Goal: Information Seeking & Learning: Learn about a topic

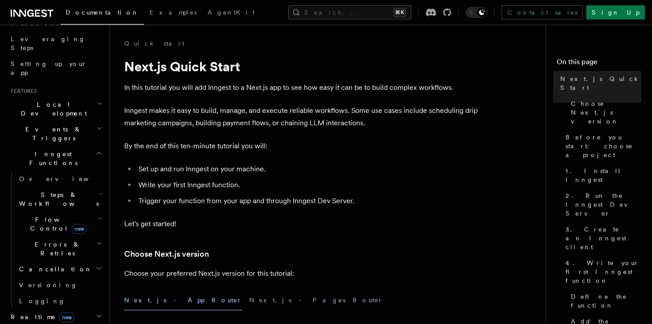
scroll to position [188, 0]
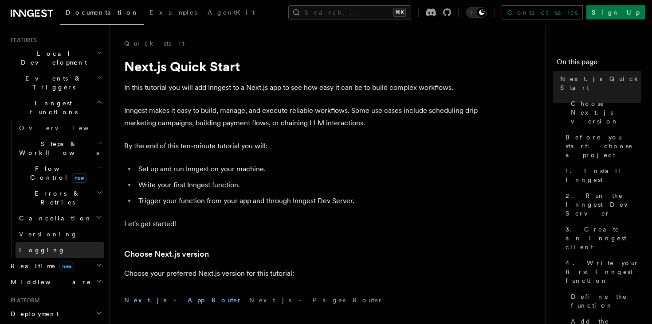
click at [45, 242] on link "Logging" at bounding box center [60, 250] width 89 height 16
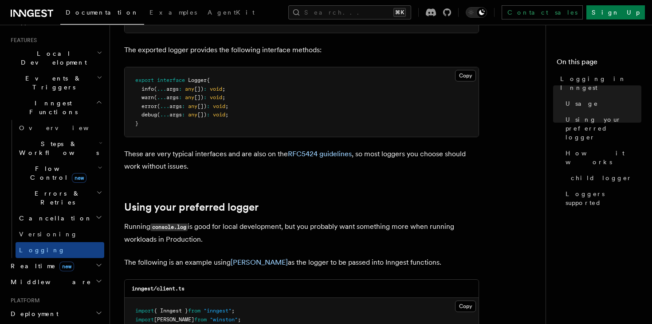
scroll to position [525, 0]
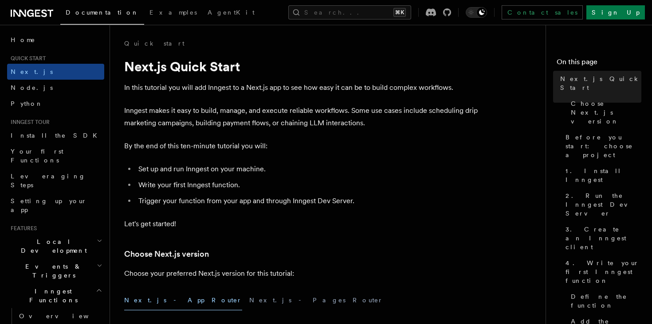
click at [47, 262] on span "Events & Triggers" at bounding box center [52, 271] width 90 height 18
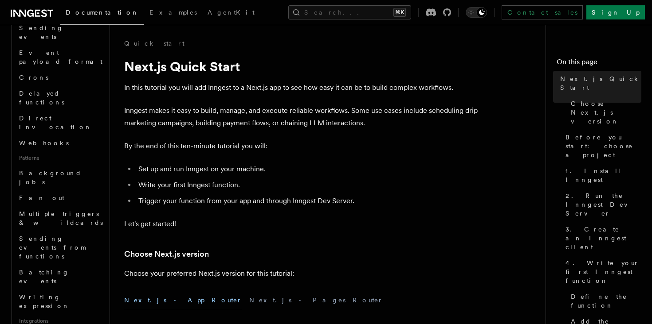
scroll to position [293, 0]
click at [331, 16] on button "Search... ⌘K" at bounding box center [349, 12] width 123 height 14
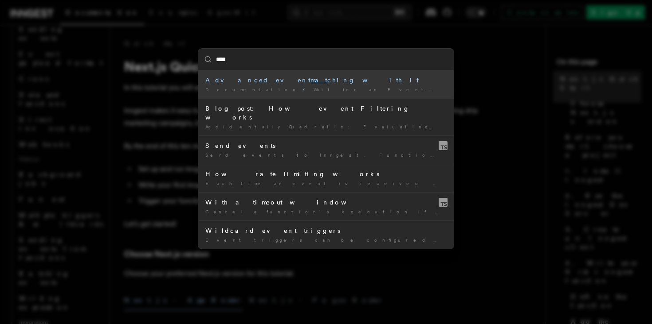
type input "*****"
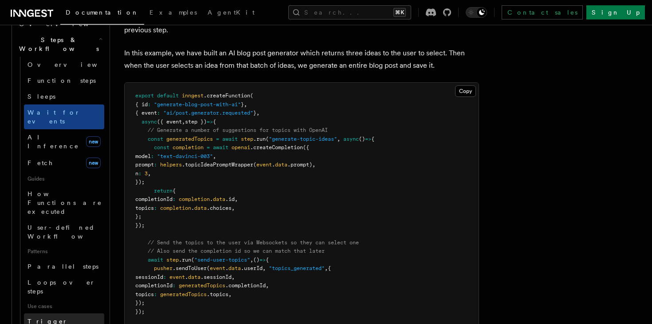
scroll to position [284, 0]
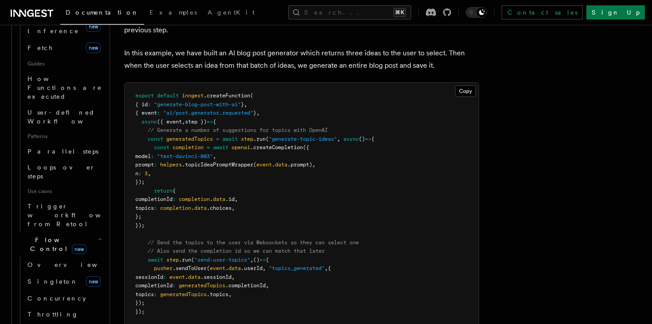
scroll to position [410, 0]
click at [98, 234] on icon "button" at bounding box center [100, 237] width 5 height 7
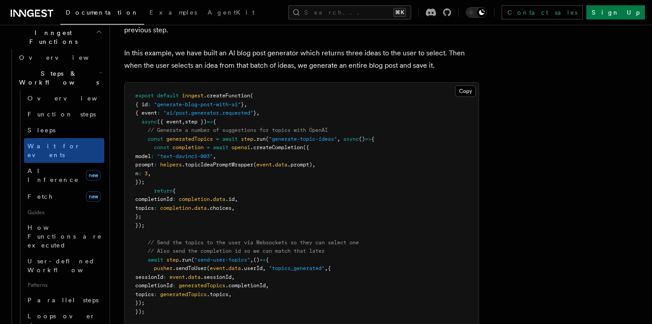
scroll to position [258, 0]
click at [40, 17] on icon at bounding box center [32, 13] width 43 height 11
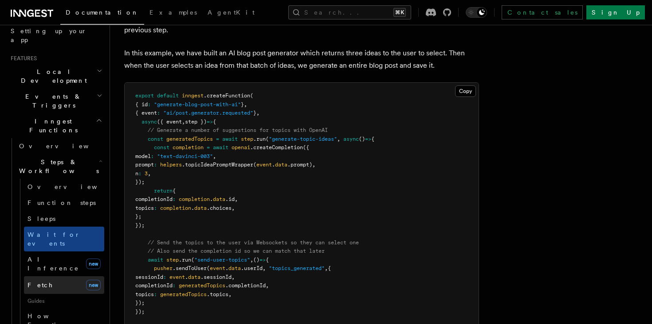
scroll to position [167, 0]
